Goal: Information Seeking & Learning: Learn about a topic

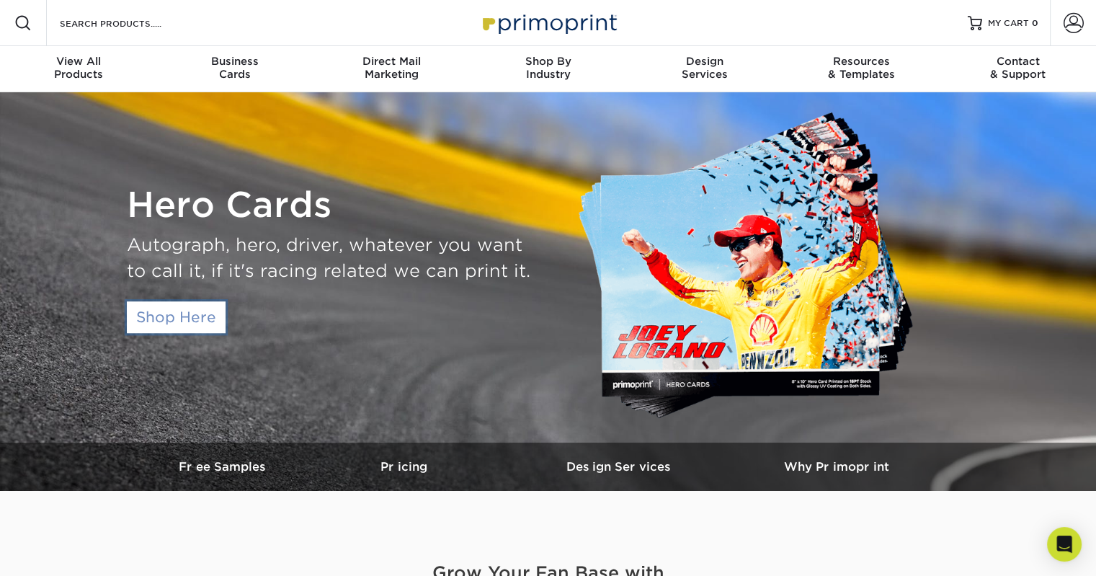
click at [187, 318] on link "Shop Here" at bounding box center [176, 317] width 99 height 32
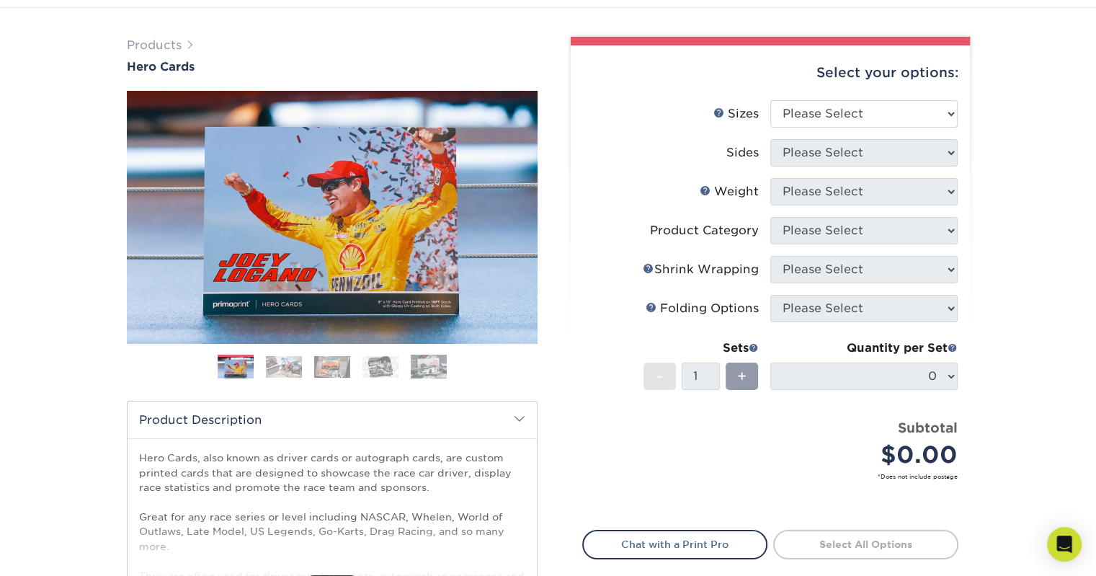
scroll to position [144, 0]
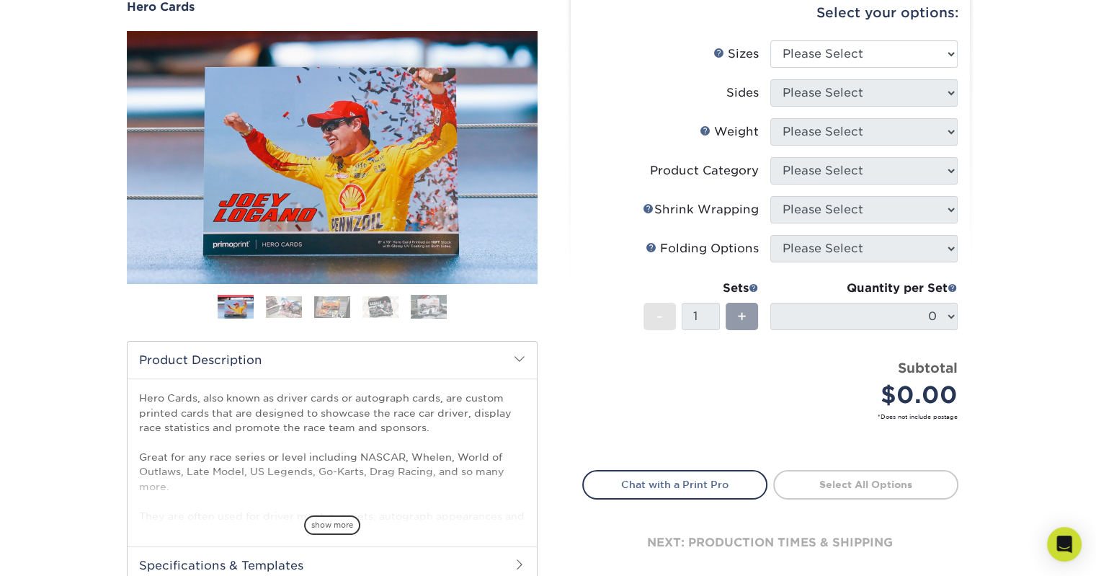
click at [278, 308] on img at bounding box center [284, 307] width 36 height 22
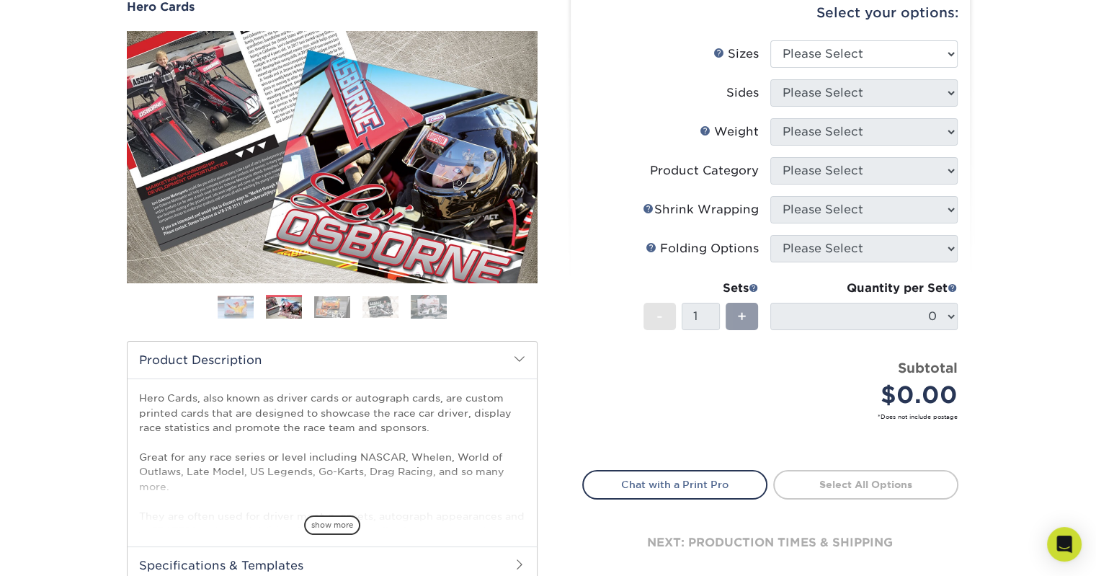
click at [337, 313] on img at bounding box center [332, 307] width 36 height 22
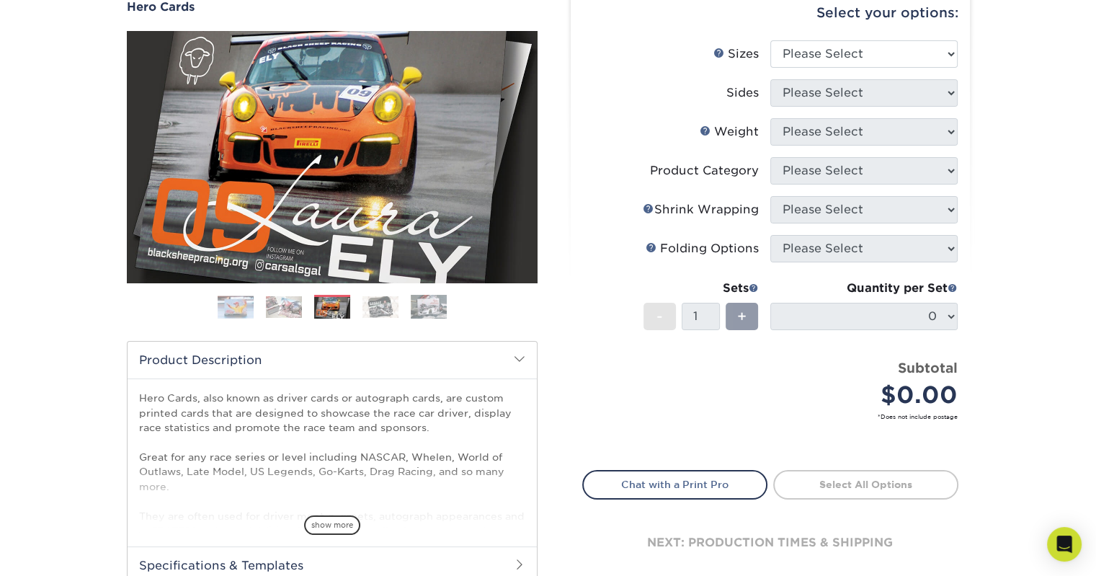
click at [392, 313] on img at bounding box center [380, 307] width 36 height 22
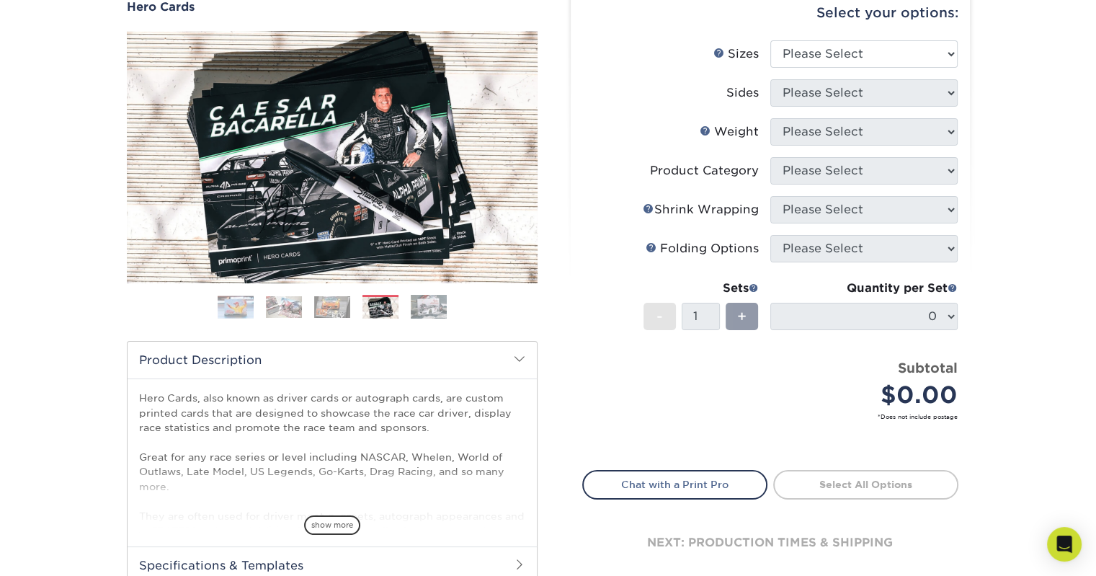
click at [436, 313] on img at bounding box center [429, 307] width 36 height 24
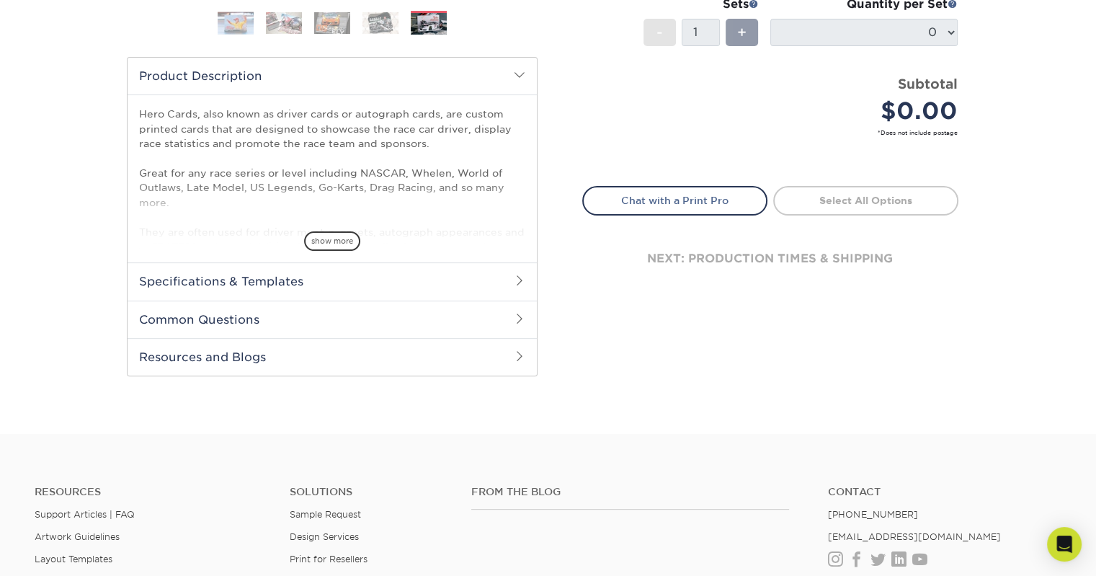
scroll to position [432, 0]
